Goal: Task Accomplishment & Management: Use online tool/utility

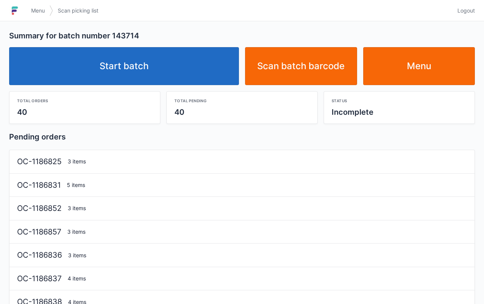
click at [181, 65] on link "Start batch" at bounding box center [124, 66] width 230 height 38
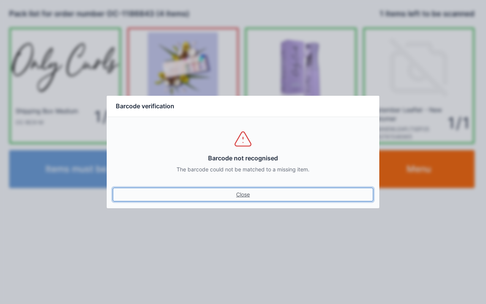
click at [251, 189] on link "Close" at bounding box center [243, 195] width 261 height 14
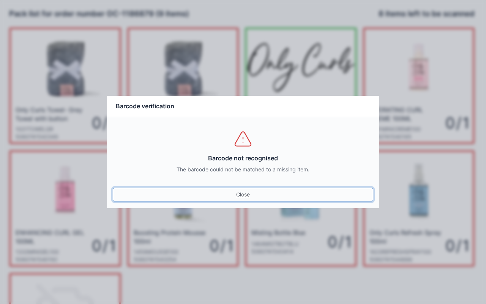
click at [243, 194] on link "Close" at bounding box center [243, 195] width 261 height 14
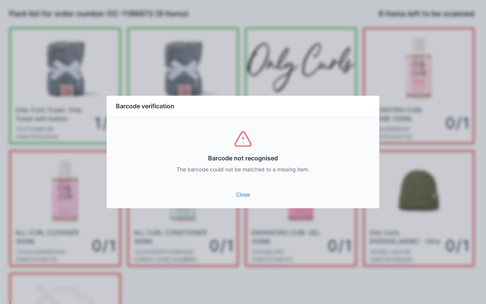
click at [253, 194] on link "Close" at bounding box center [243, 195] width 261 height 14
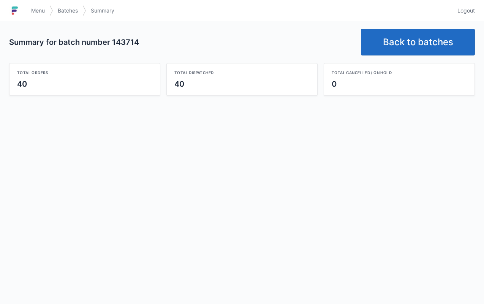
click at [421, 30] on link "Back to batches" at bounding box center [418, 42] width 114 height 27
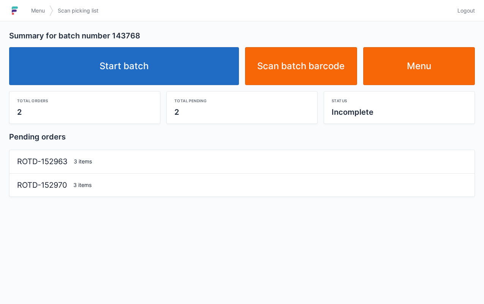
click at [211, 80] on link "Start batch" at bounding box center [124, 66] width 230 height 38
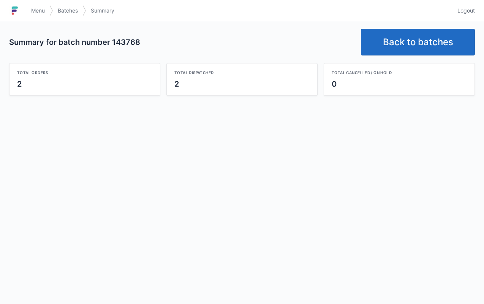
click at [401, 36] on link "Back to batches" at bounding box center [418, 42] width 114 height 27
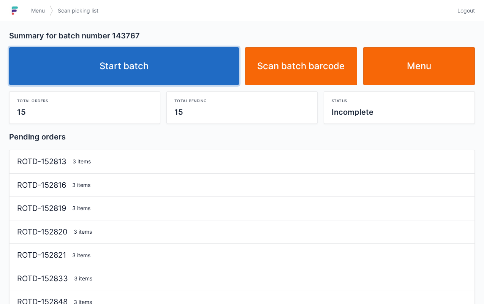
click at [171, 67] on link "Start batch" at bounding box center [124, 66] width 230 height 38
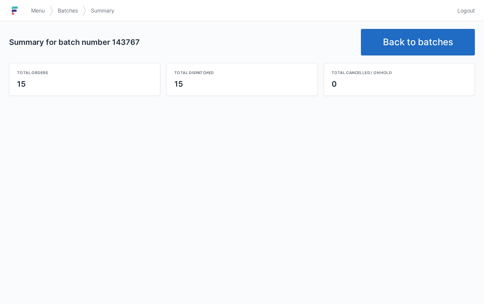
click at [39, 8] on span "Menu" at bounding box center [38, 11] width 14 height 8
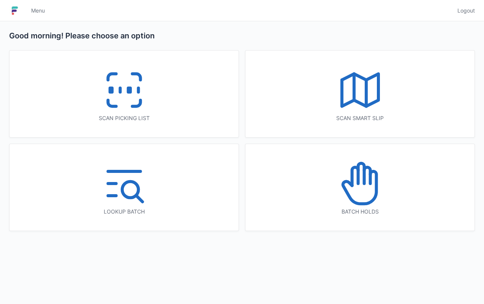
click at [375, 109] on icon at bounding box center [360, 90] width 49 height 49
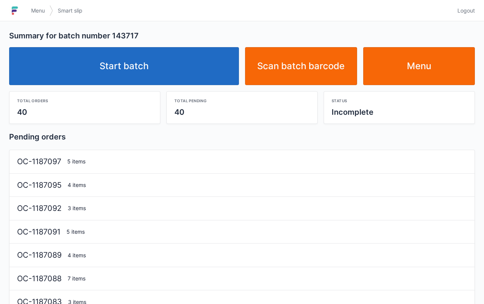
click at [198, 70] on link "Start batch" at bounding box center [124, 66] width 230 height 38
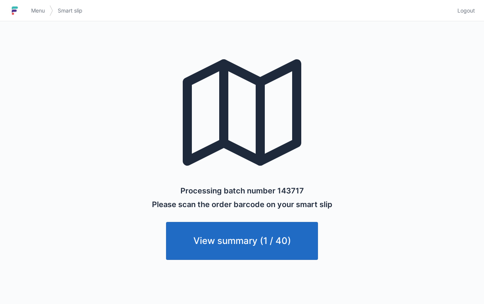
click at [42, 5] on link "Menu" at bounding box center [38, 11] width 23 height 14
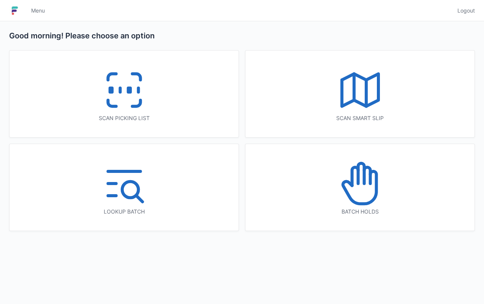
click at [148, 96] on icon at bounding box center [124, 90] width 49 height 49
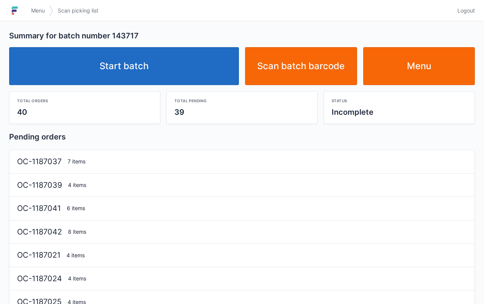
click at [187, 60] on link "Start batch" at bounding box center [124, 66] width 230 height 38
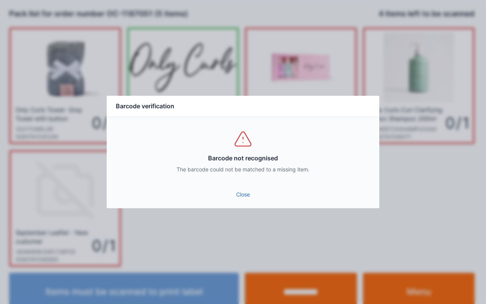
click at [242, 194] on link "Close" at bounding box center [243, 195] width 261 height 14
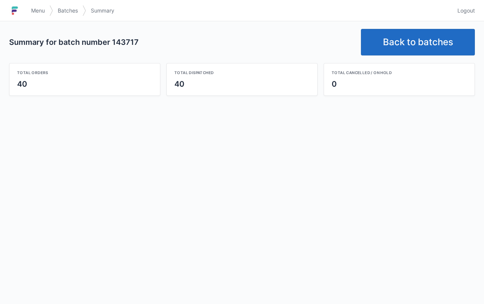
click at [391, 39] on link "Back to batches" at bounding box center [418, 42] width 114 height 27
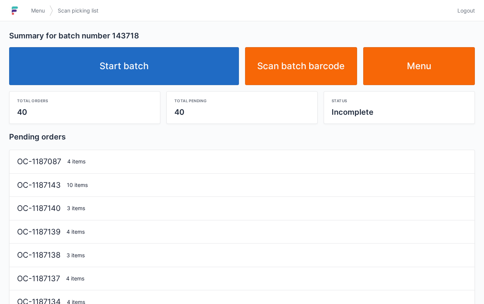
click at [178, 66] on link "Start batch" at bounding box center [124, 66] width 230 height 38
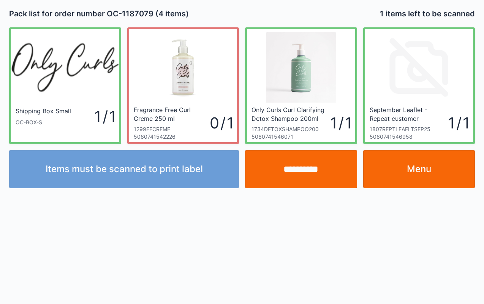
click at [297, 171] on input "**********" at bounding box center [301, 169] width 112 height 38
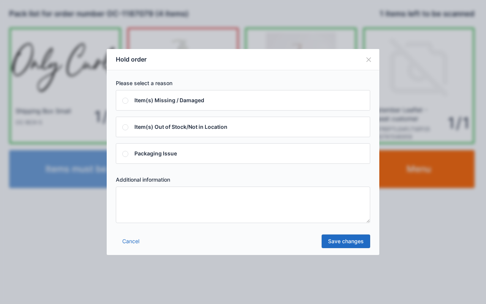
click at [224, 206] on textarea at bounding box center [243, 204] width 254 height 36
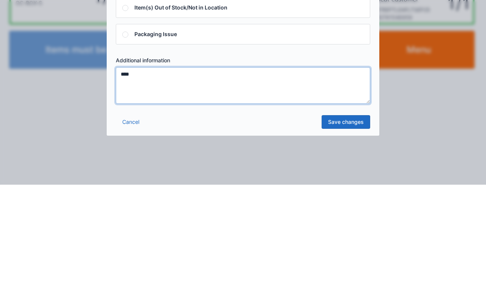
type textarea "****"
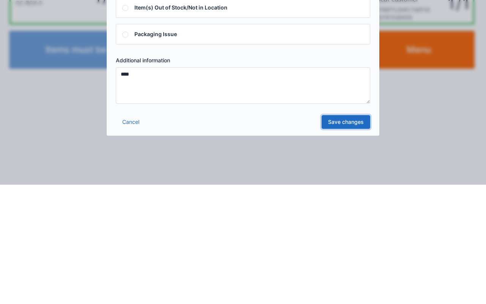
click at [330, 242] on link "Save changes" at bounding box center [346, 241] width 49 height 14
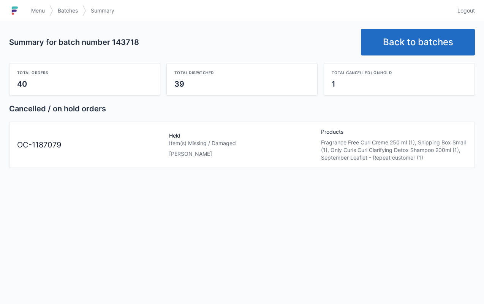
click at [42, 9] on span "Menu" at bounding box center [38, 11] width 14 height 8
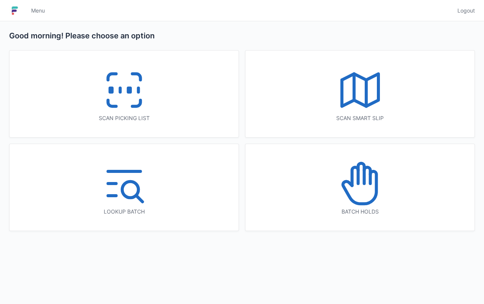
click at [372, 197] on icon at bounding box center [360, 183] width 49 height 49
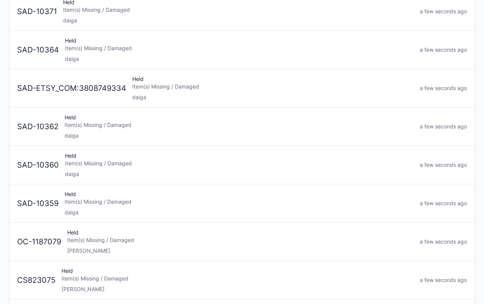
scroll to position [94, 0]
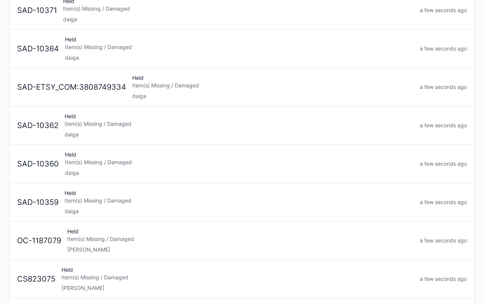
click at [197, 243] on div "Held Item(s) Missing / Damaged Lori" at bounding box center [240, 240] width 352 height 26
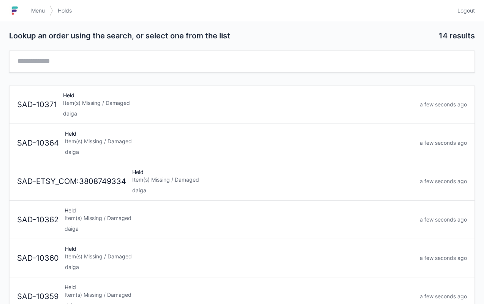
click at [42, 7] on span "Menu" at bounding box center [38, 11] width 14 height 8
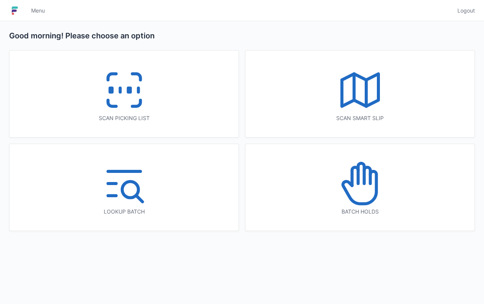
click at [93, 83] on div "Scan picking list" at bounding box center [123, 94] width 229 height 87
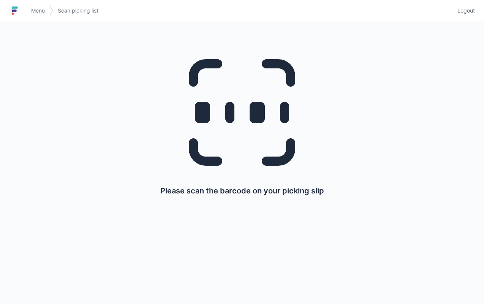
click at [39, 5] on link "Menu" at bounding box center [38, 11] width 23 height 14
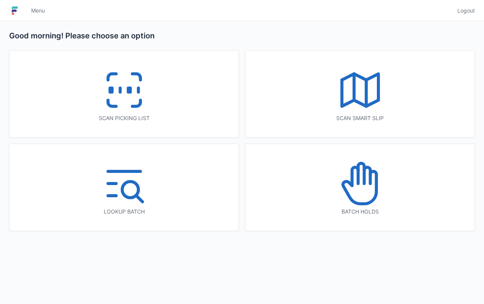
click at [166, 106] on div "Scan picking list" at bounding box center [123, 94] width 229 height 87
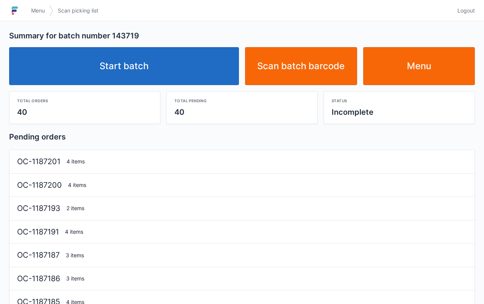
click at [212, 71] on link "Start batch" at bounding box center [124, 66] width 230 height 38
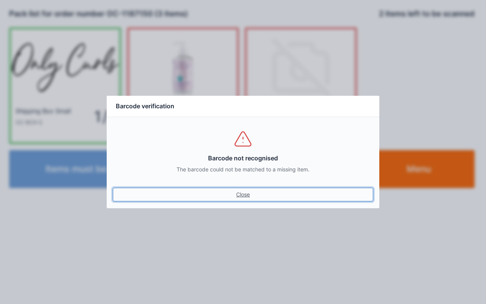
click at [238, 193] on link "Close" at bounding box center [243, 195] width 261 height 14
click at [249, 191] on link "Close" at bounding box center [243, 195] width 261 height 14
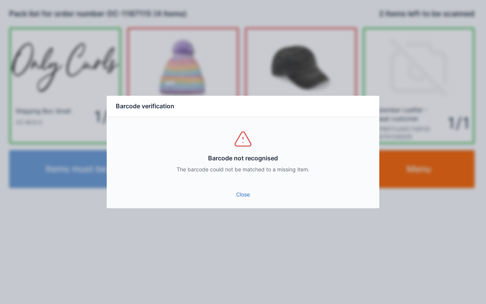
click at [243, 192] on link "Close" at bounding box center [243, 195] width 261 height 14
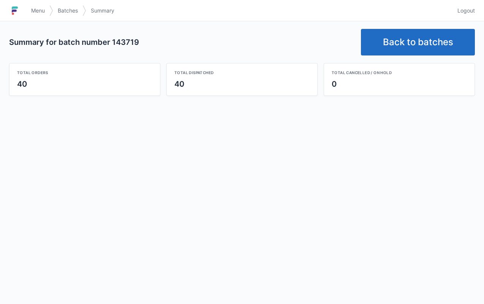
click at [399, 37] on link "Back to batches" at bounding box center [418, 42] width 114 height 27
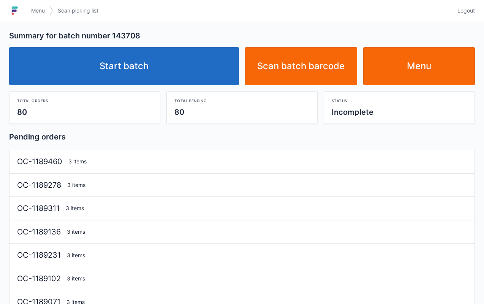
click at [90, 60] on link "Start batch" at bounding box center [124, 66] width 230 height 38
